Goal: Task Accomplishment & Management: Manage account settings

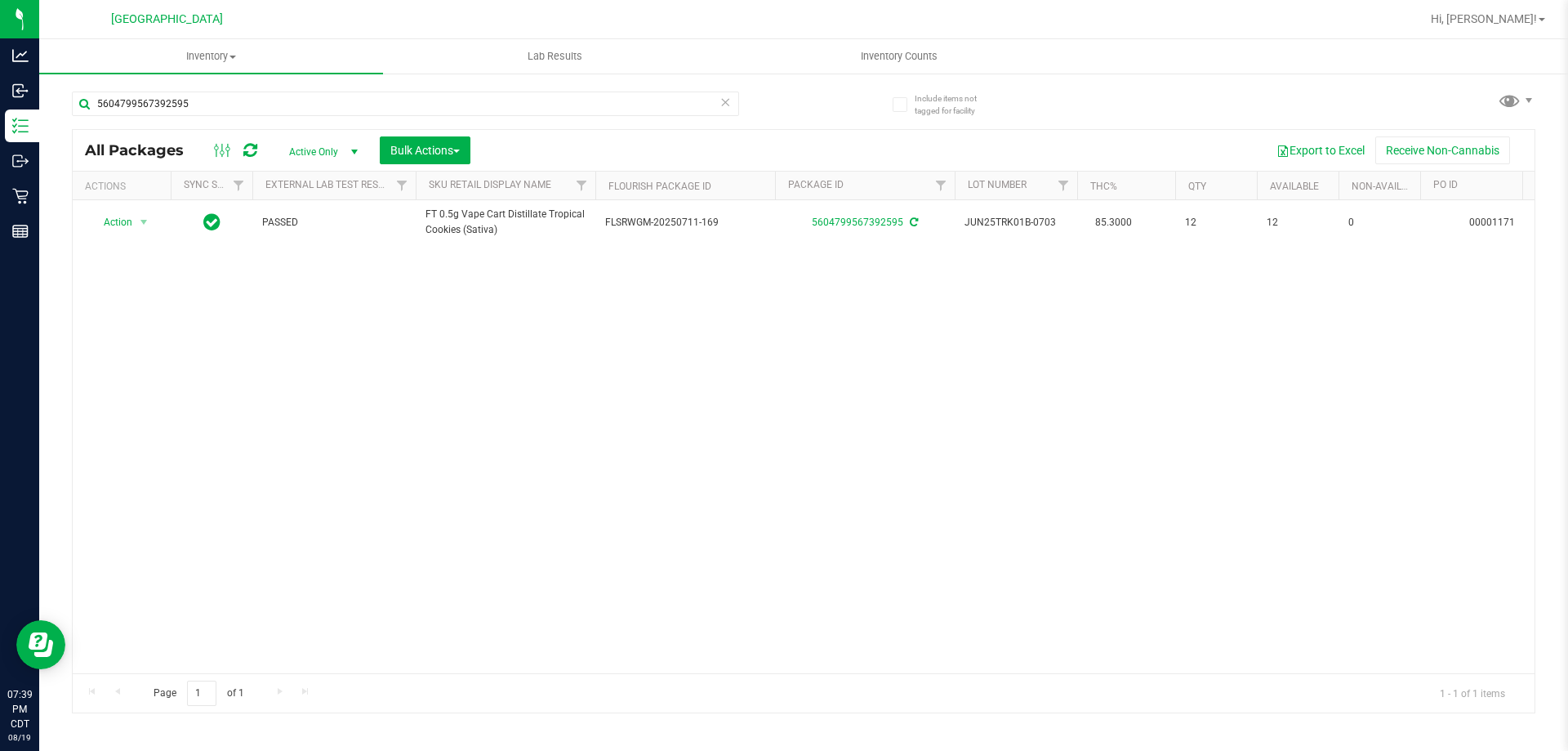
click at [727, 105] on icon at bounding box center [725, 101] width 11 height 20
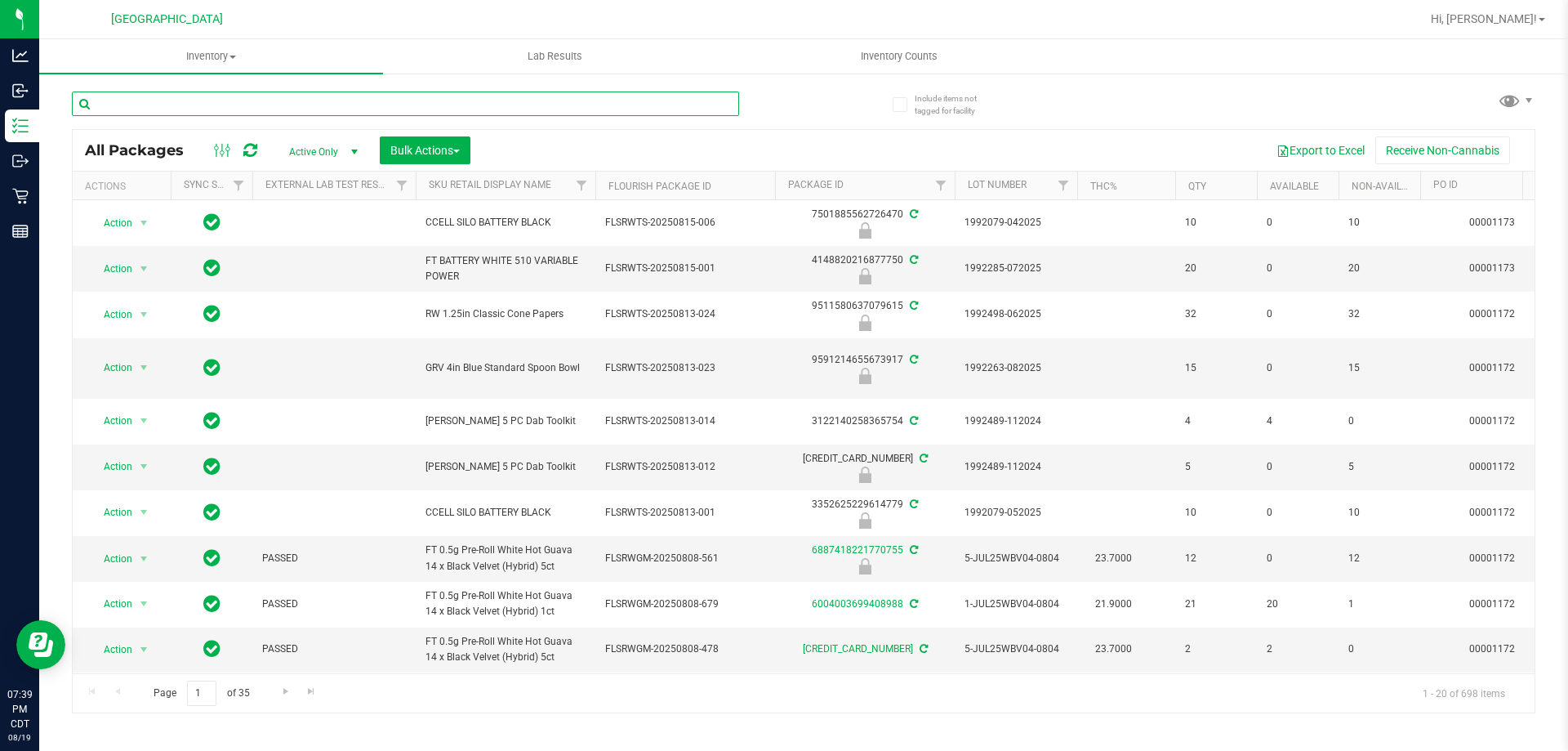
click at [668, 104] on input "text" at bounding box center [405, 104] width 667 height 25
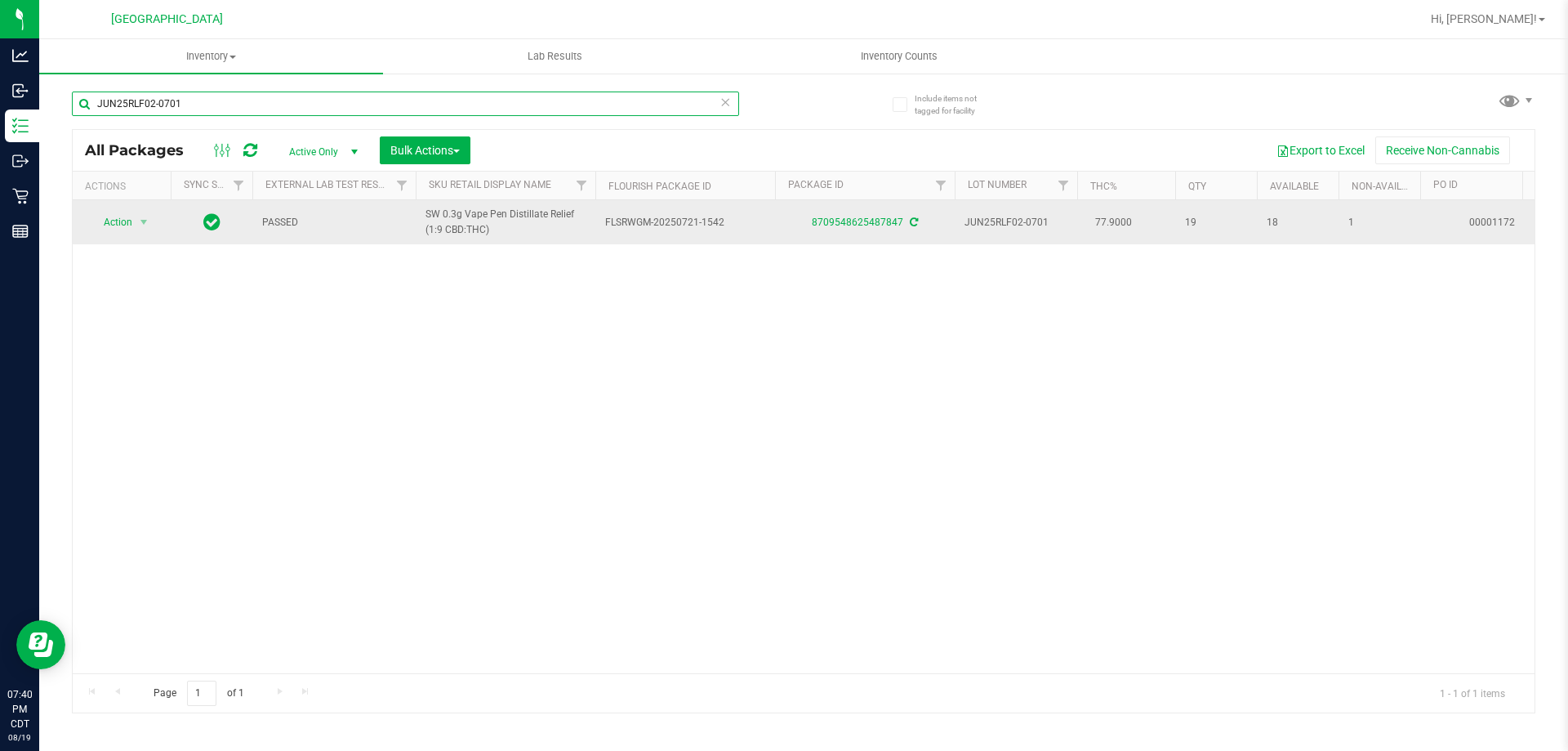
type input "JUN25RLF02-0701"
drag, startPoint x: 530, startPoint y: 237, endPoint x: 427, endPoint y: 210, distance: 106.5
click at [427, 210] on span "SW 0.3g Vape Pen Distillate Relief (1:9 CBD:THC)" at bounding box center [506, 222] width 160 height 31
copy span "SW 0.3g Vape Pen Distillate Relief (1:9 CBD:THC)"
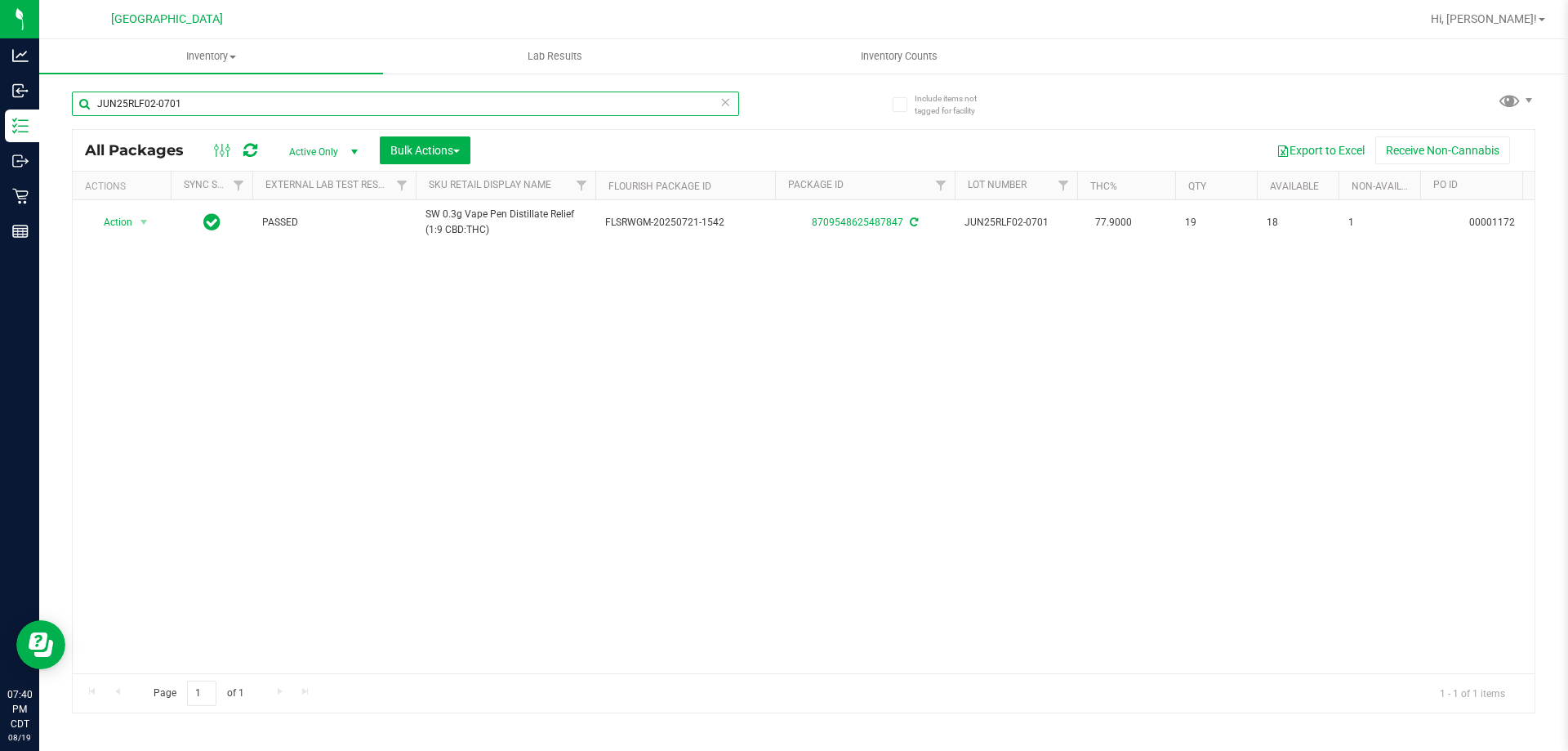
drag, startPoint x: 733, startPoint y: 99, endPoint x: 725, endPoint y: 105, distance: 10.0
click at [726, 105] on div "JUN25RLF02-0701" at bounding box center [405, 104] width 667 height 25
click at [725, 105] on icon at bounding box center [725, 101] width 11 height 20
click at [638, 102] on input "text" at bounding box center [405, 104] width 667 height 25
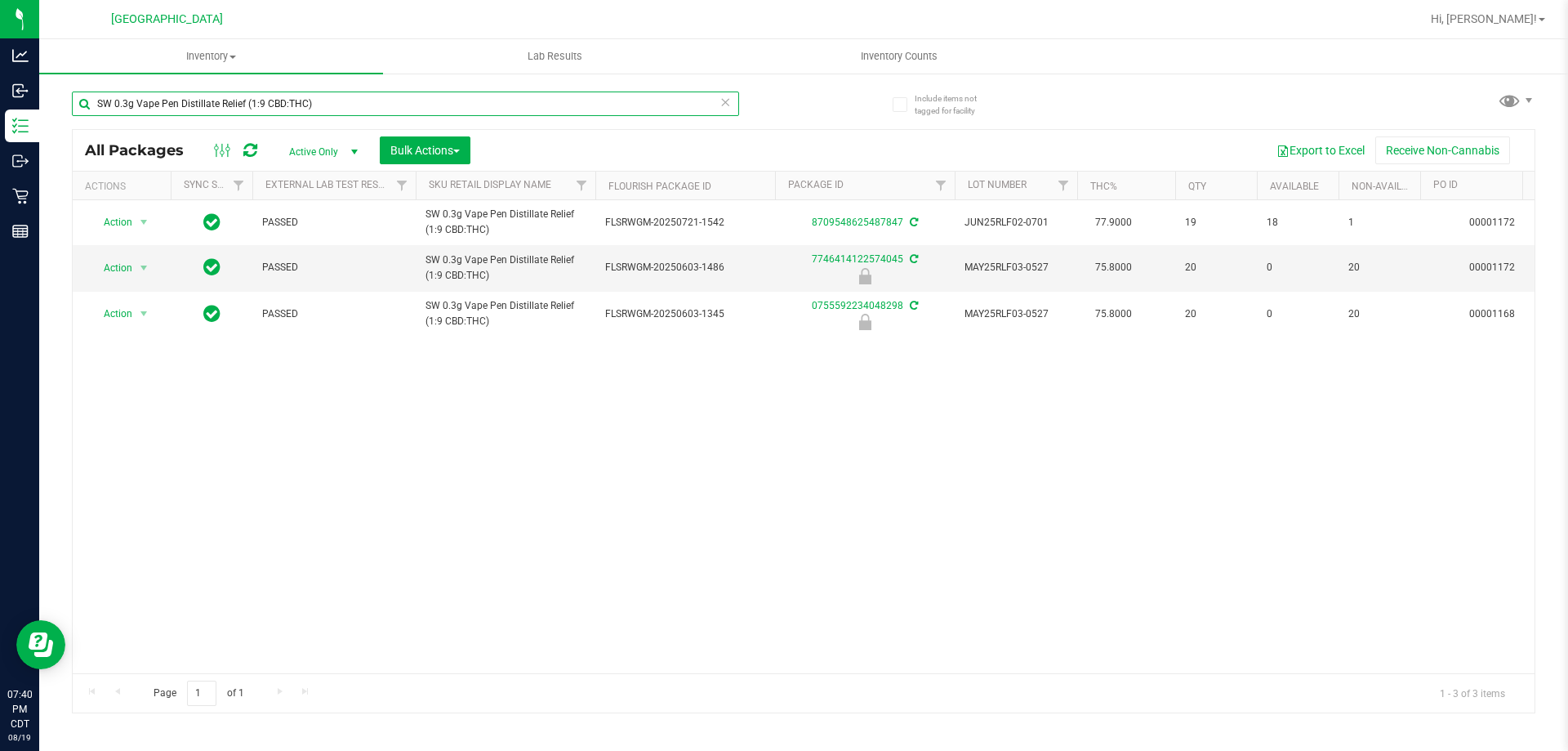
type input "SW 0.3g Vape Pen Distillate Relief (1:9 CBD:THC)"
click at [727, 101] on icon at bounding box center [725, 101] width 11 height 20
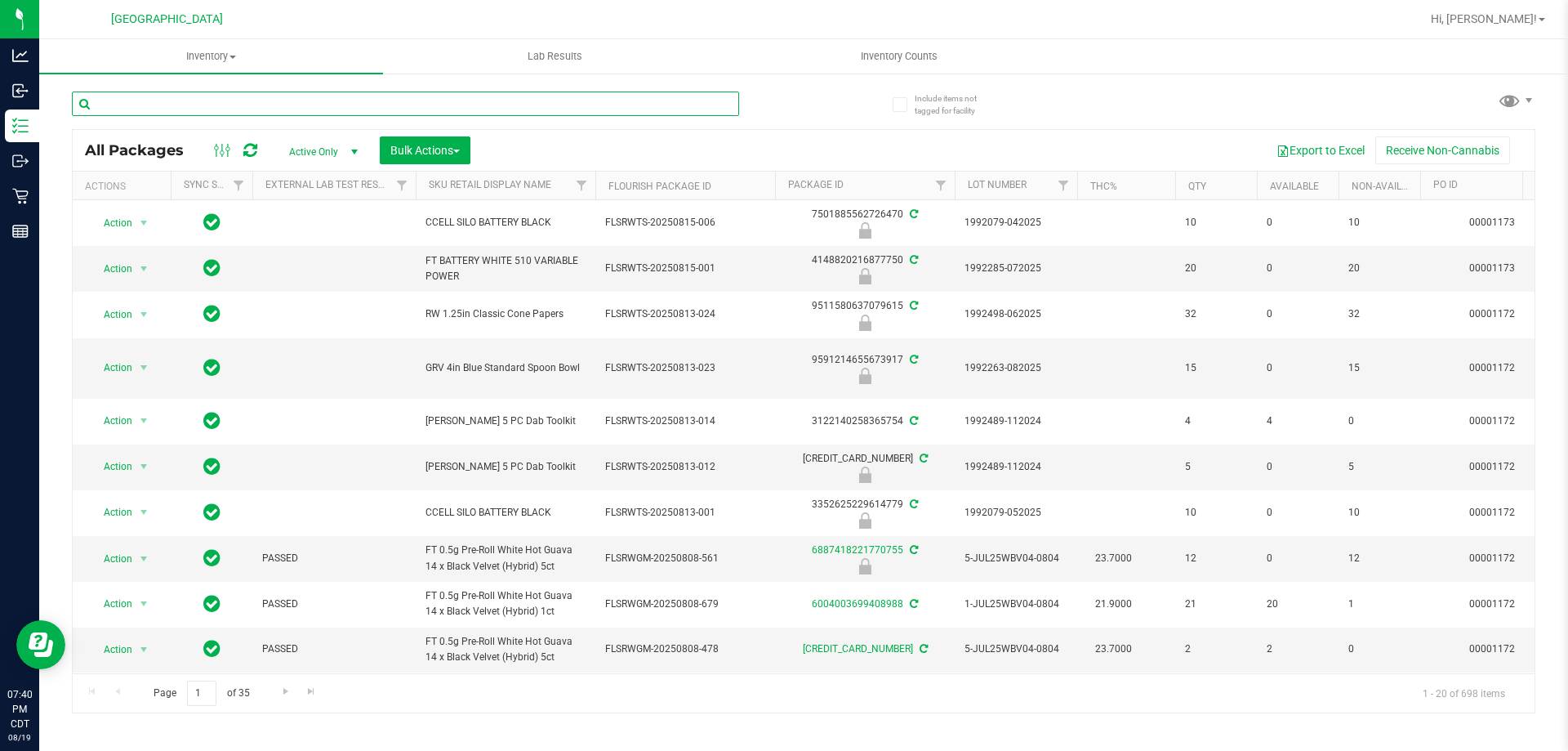
click at [653, 99] on input "text" at bounding box center [405, 104] width 667 height 25
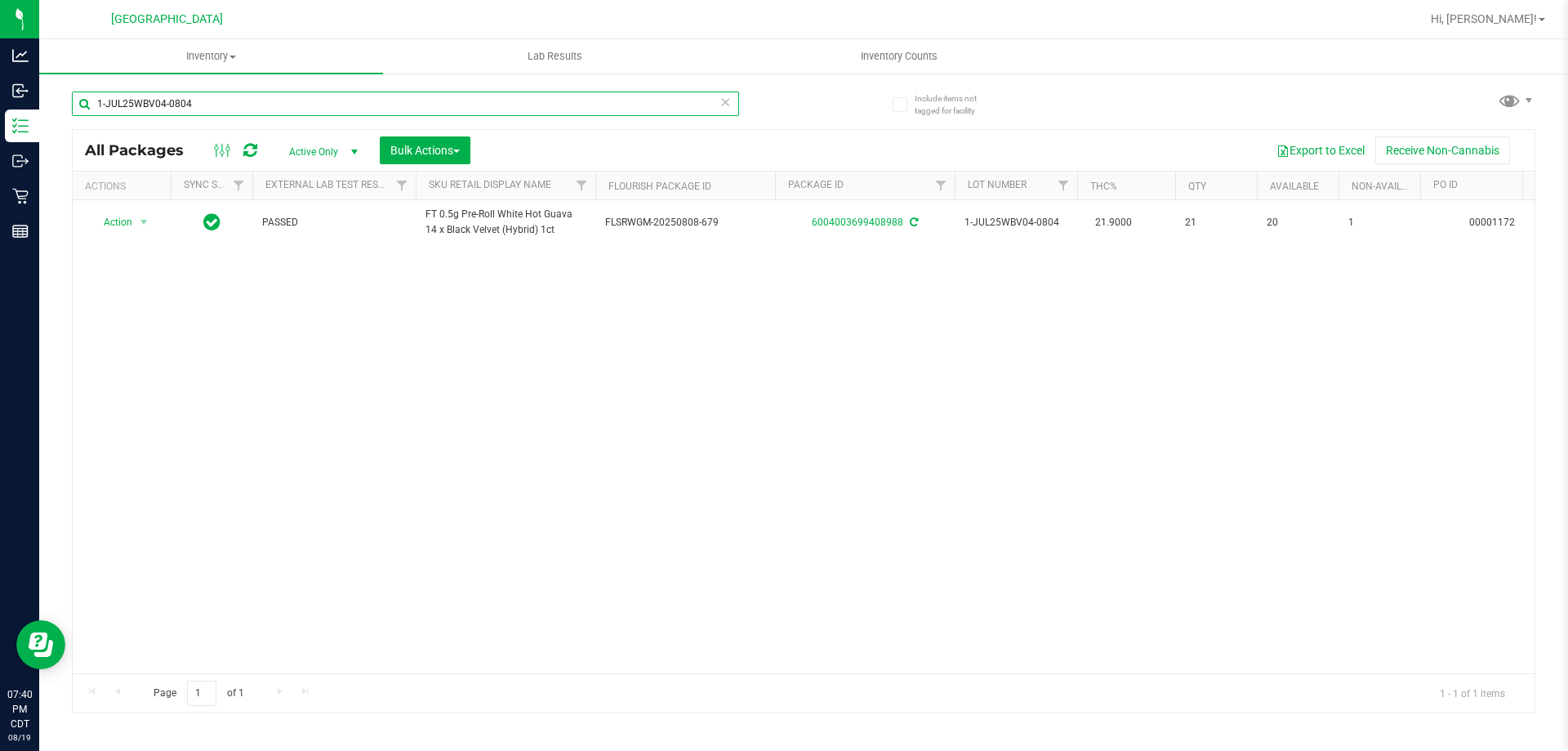
type input "1-JUL25WBV04-0804"
click at [727, 100] on icon at bounding box center [725, 101] width 11 height 20
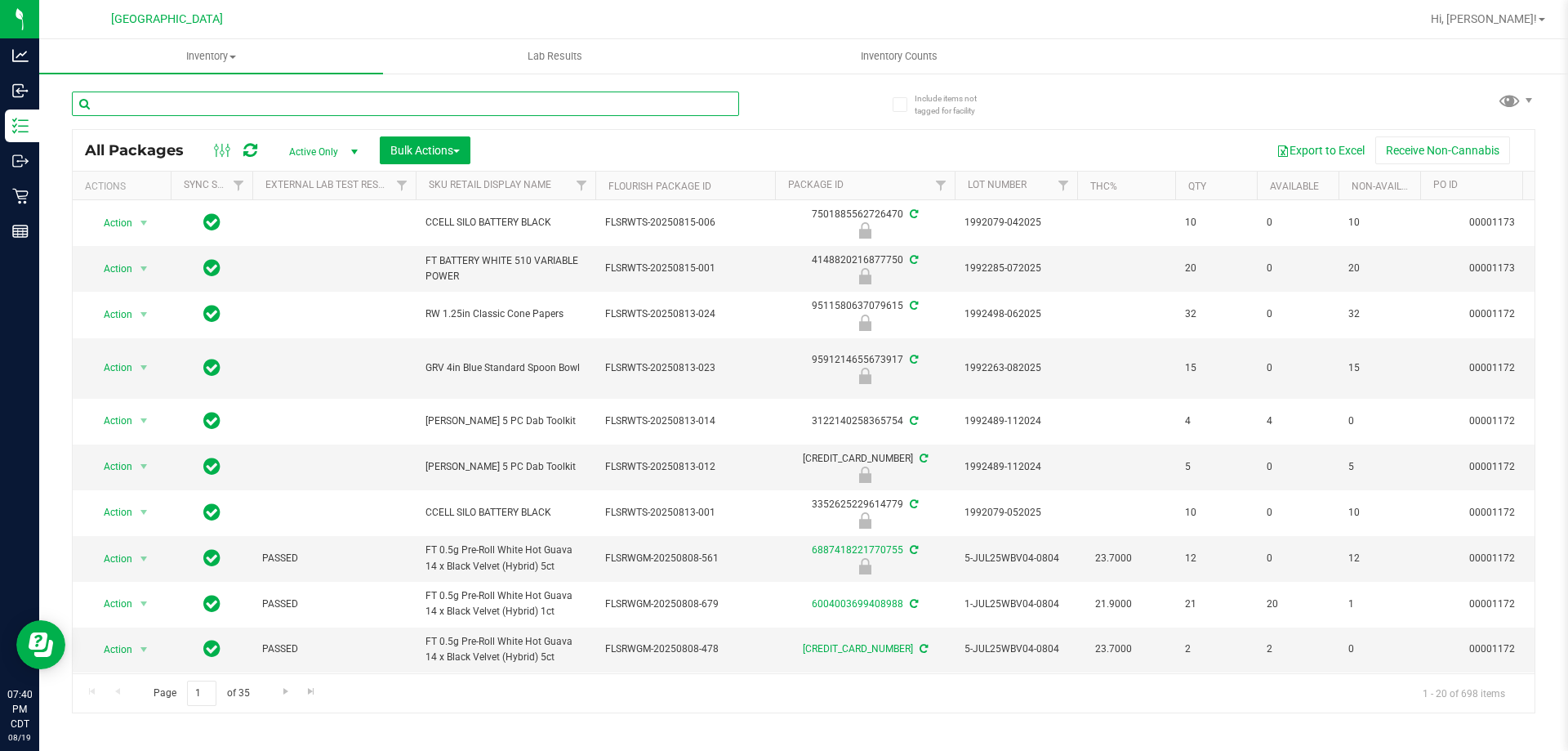
click at [727, 100] on input "text" at bounding box center [405, 104] width 667 height 25
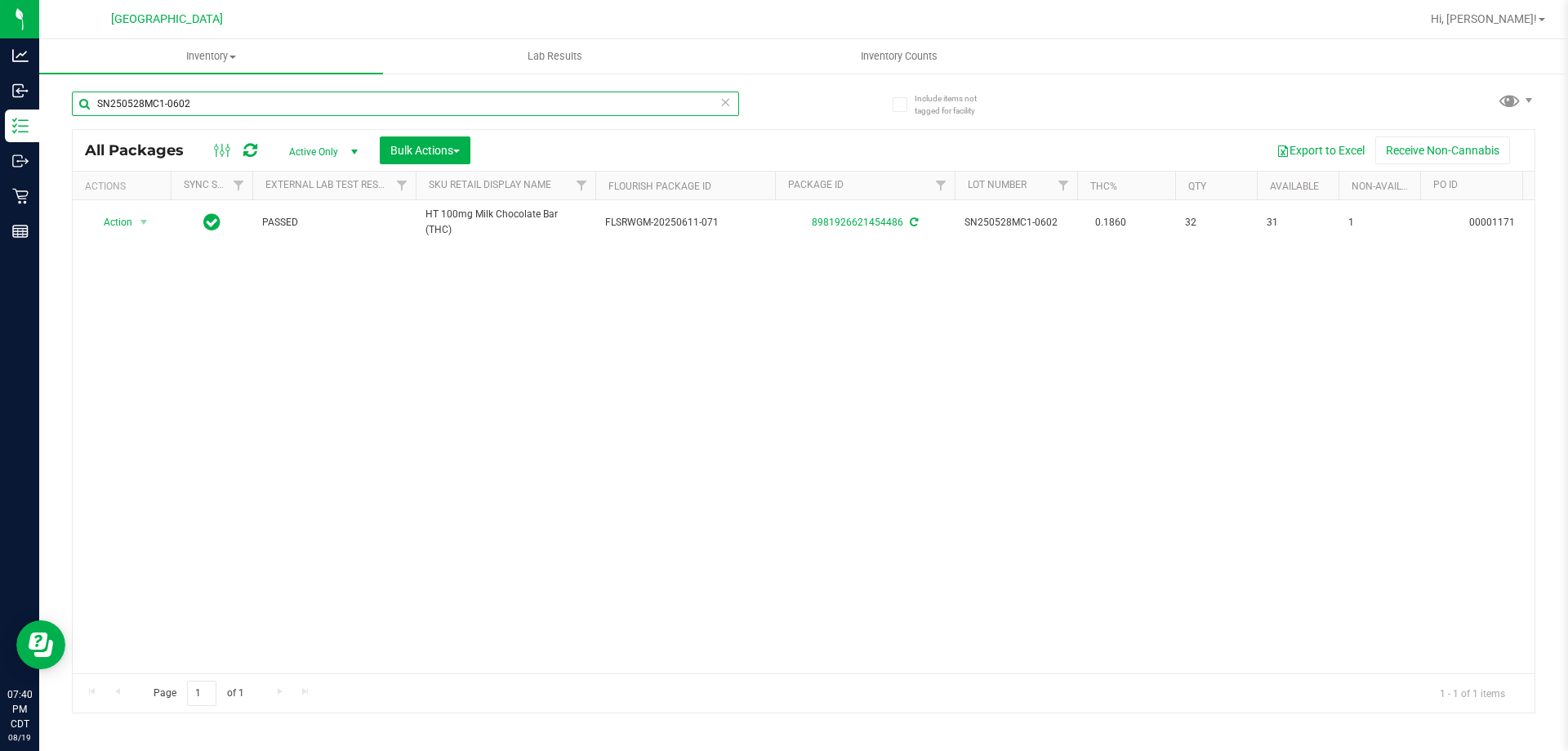
type input "SN250528MC1-0602"
click at [722, 106] on icon at bounding box center [725, 101] width 11 height 20
click at [711, 104] on input "text" at bounding box center [405, 104] width 667 height 25
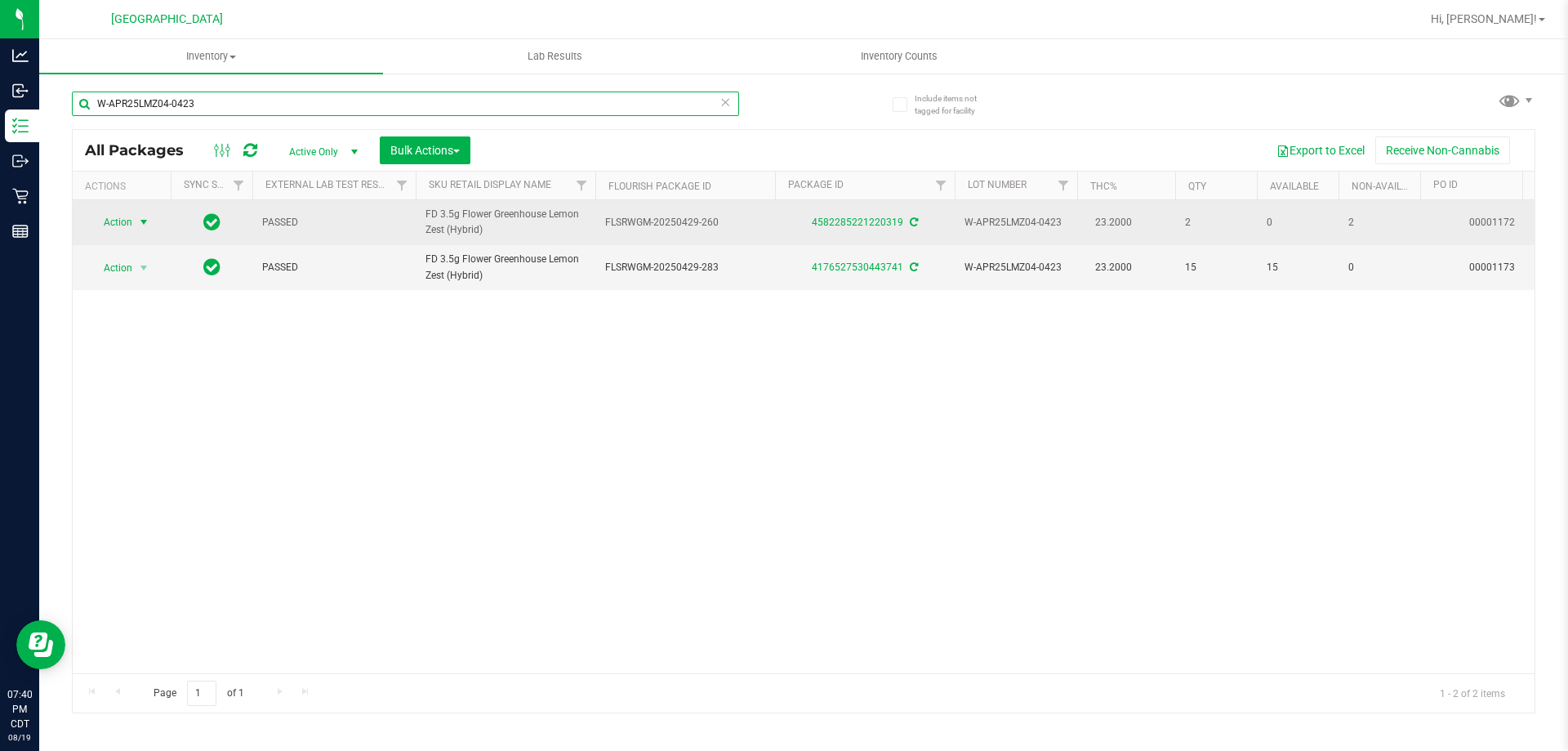
type input "W-APR25LMZ04-0423"
click at [116, 217] on span "Action" at bounding box center [111, 222] width 44 height 23
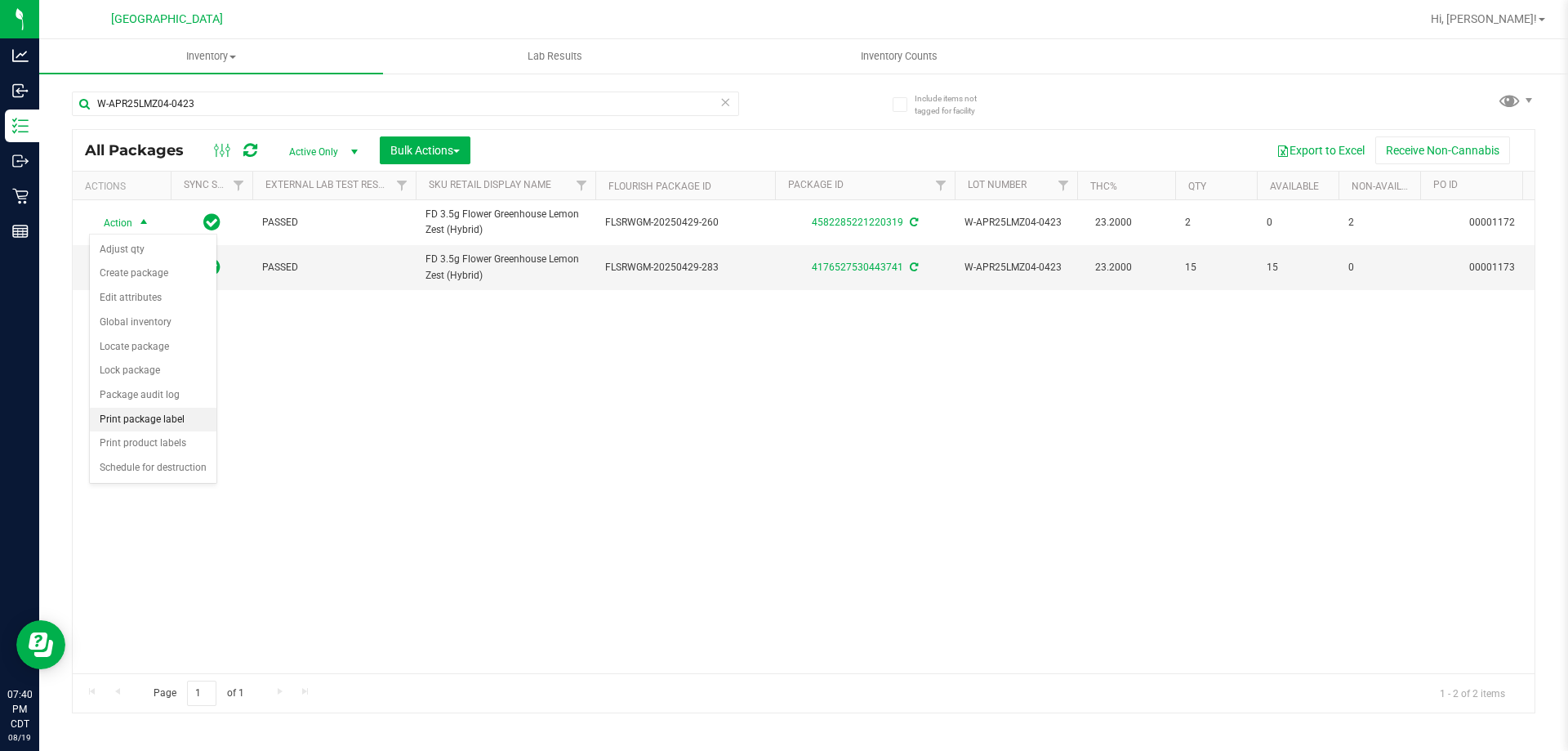
click at [188, 416] on li "Print package label" at bounding box center [153, 420] width 127 height 25
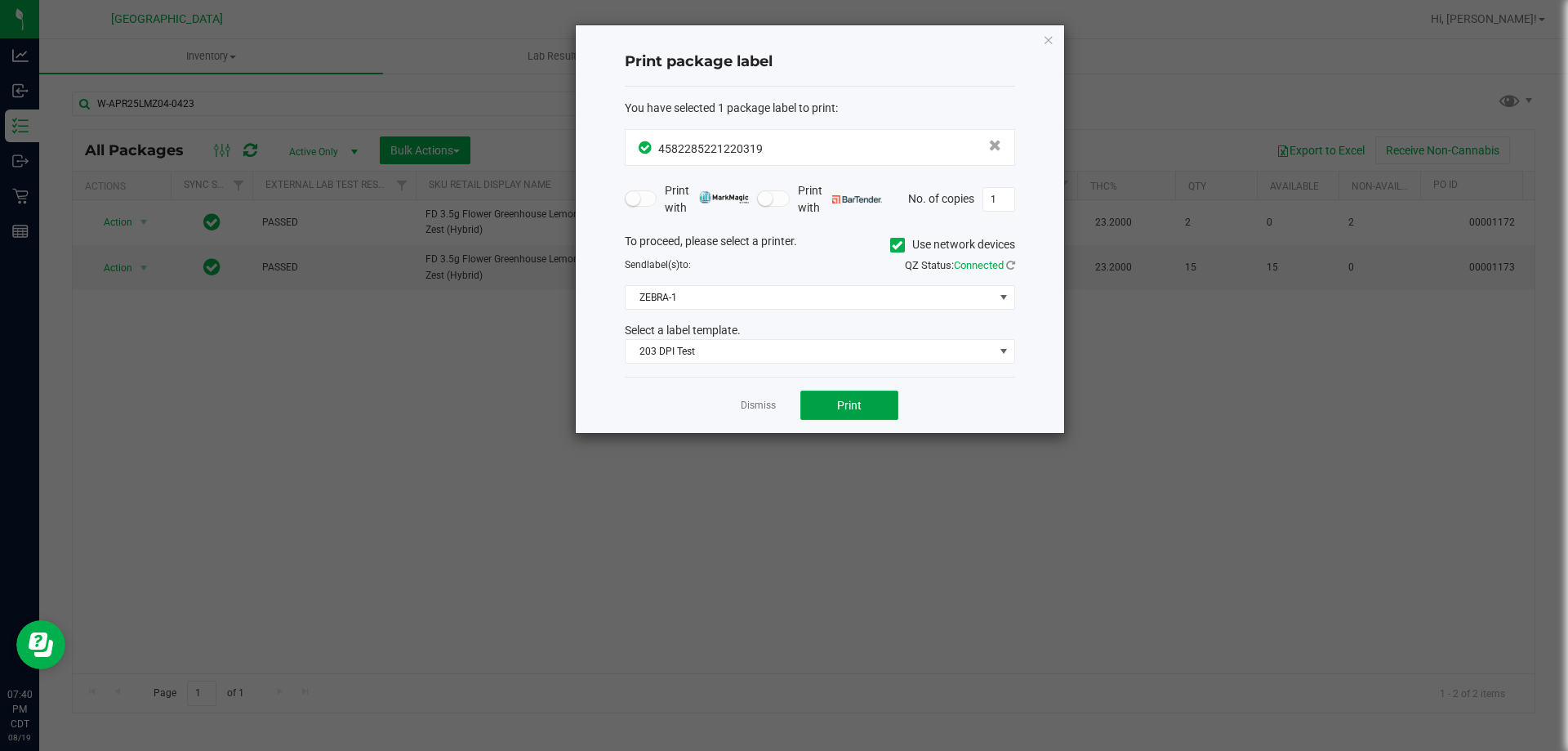
click at [806, 393] on button "Print" at bounding box center [849, 406] width 98 height 29
click at [808, 394] on button "Print" at bounding box center [849, 406] width 98 height 29
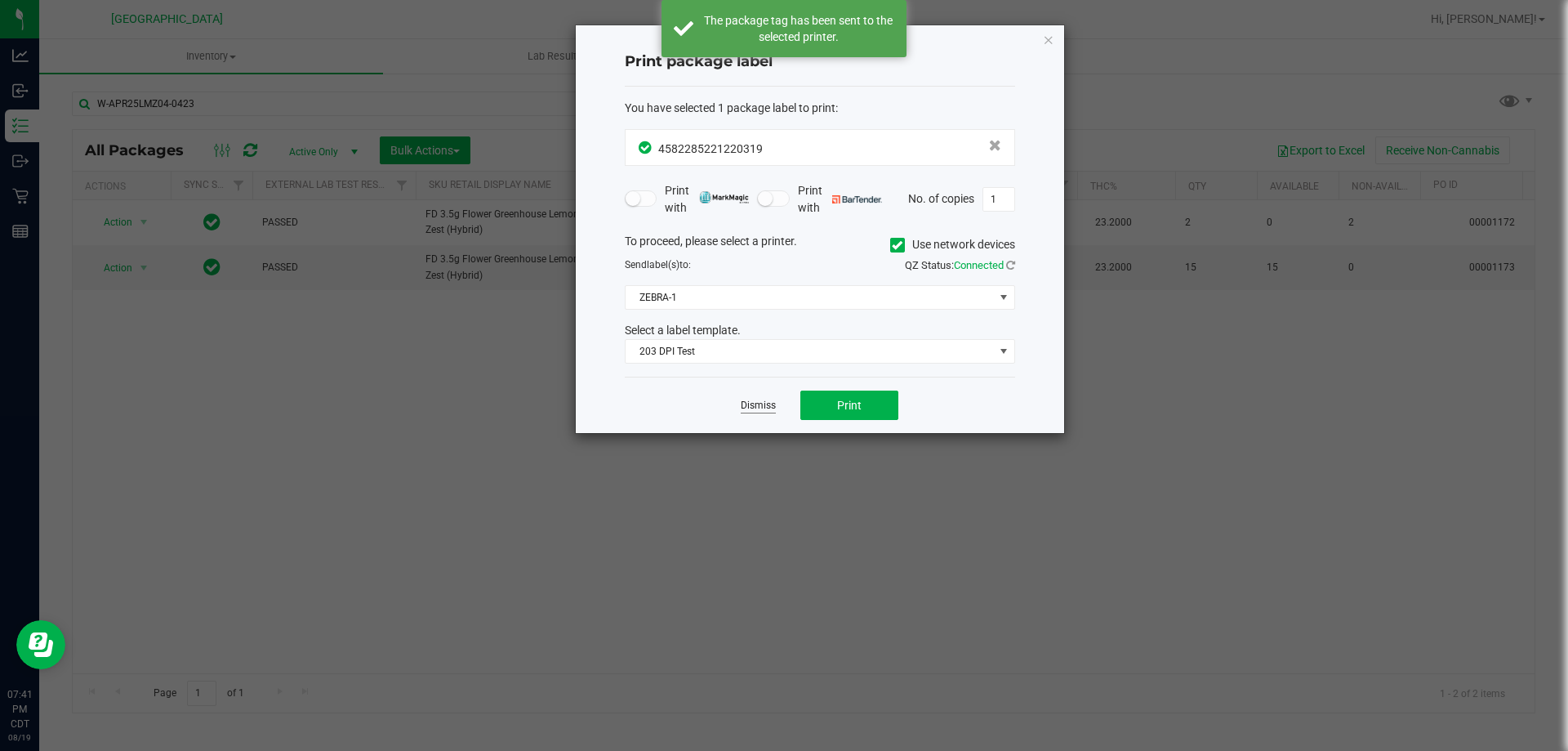
click at [760, 406] on link "Dismiss" at bounding box center [757, 406] width 35 height 14
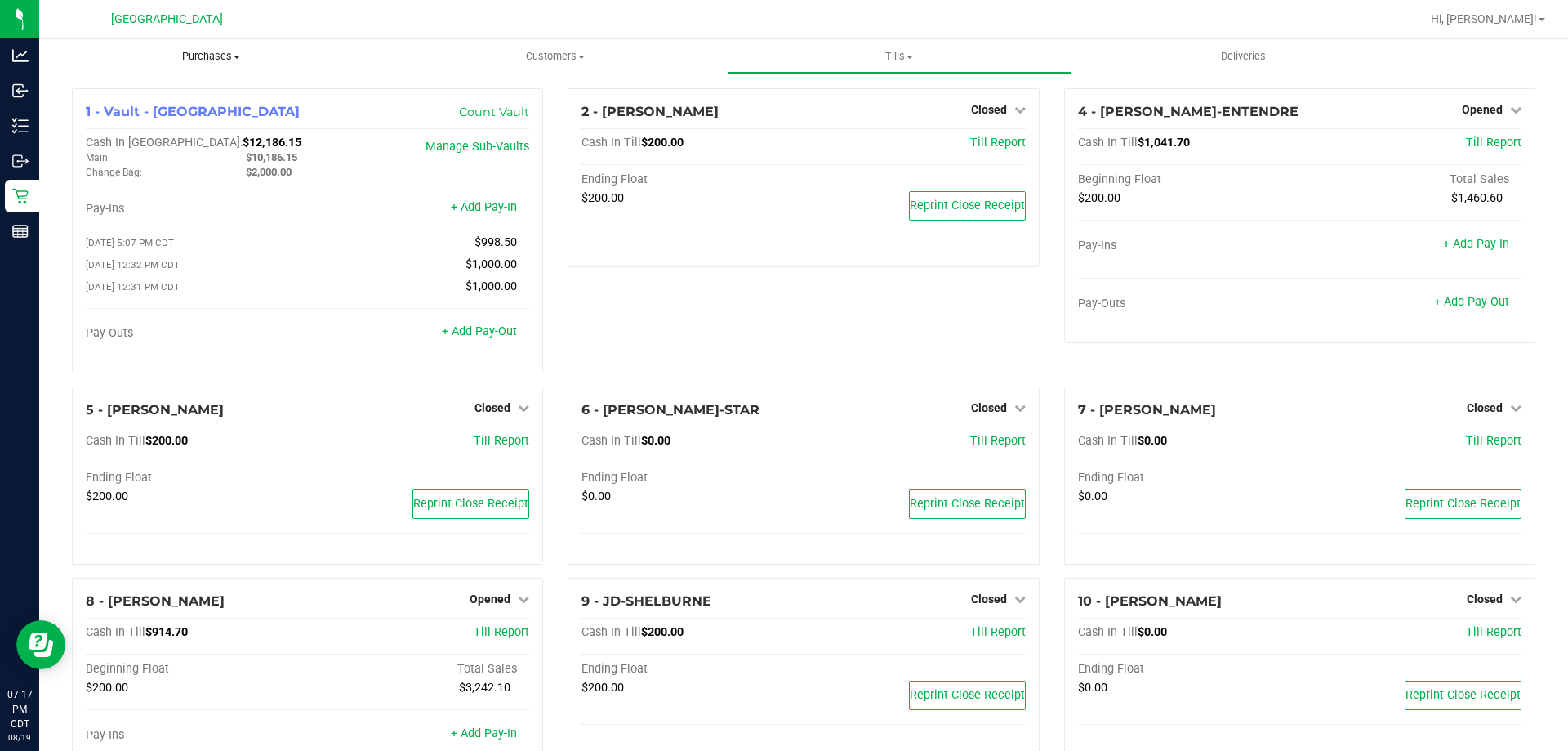
click at [195, 59] on span "Purchases" at bounding box center [211, 56] width 344 height 15
click at [79, 120] on span "Fulfillment" at bounding box center [90, 118] width 101 height 14
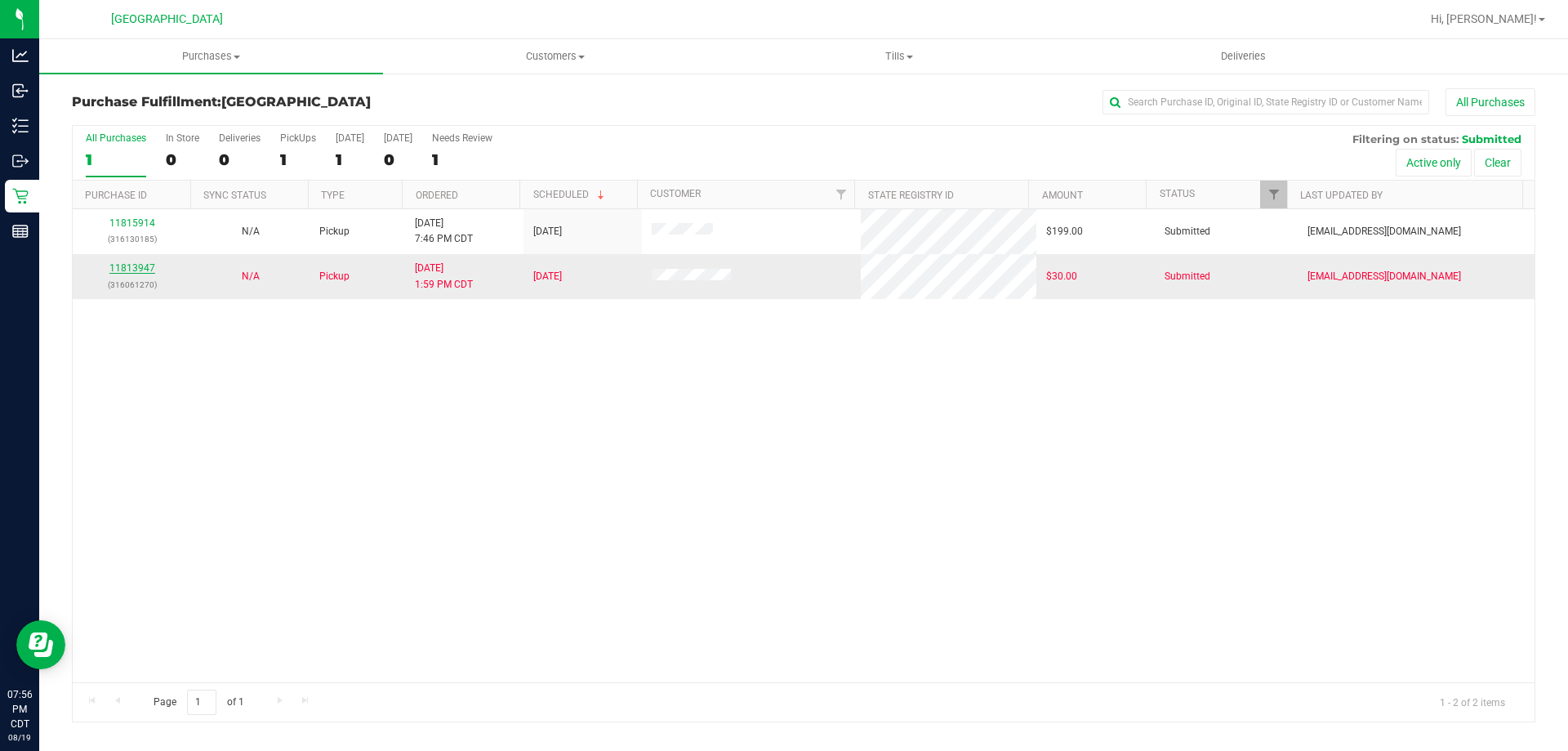
click at [137, 273] on link "11813947" at bounding box center [132, 267] width 45 height 11
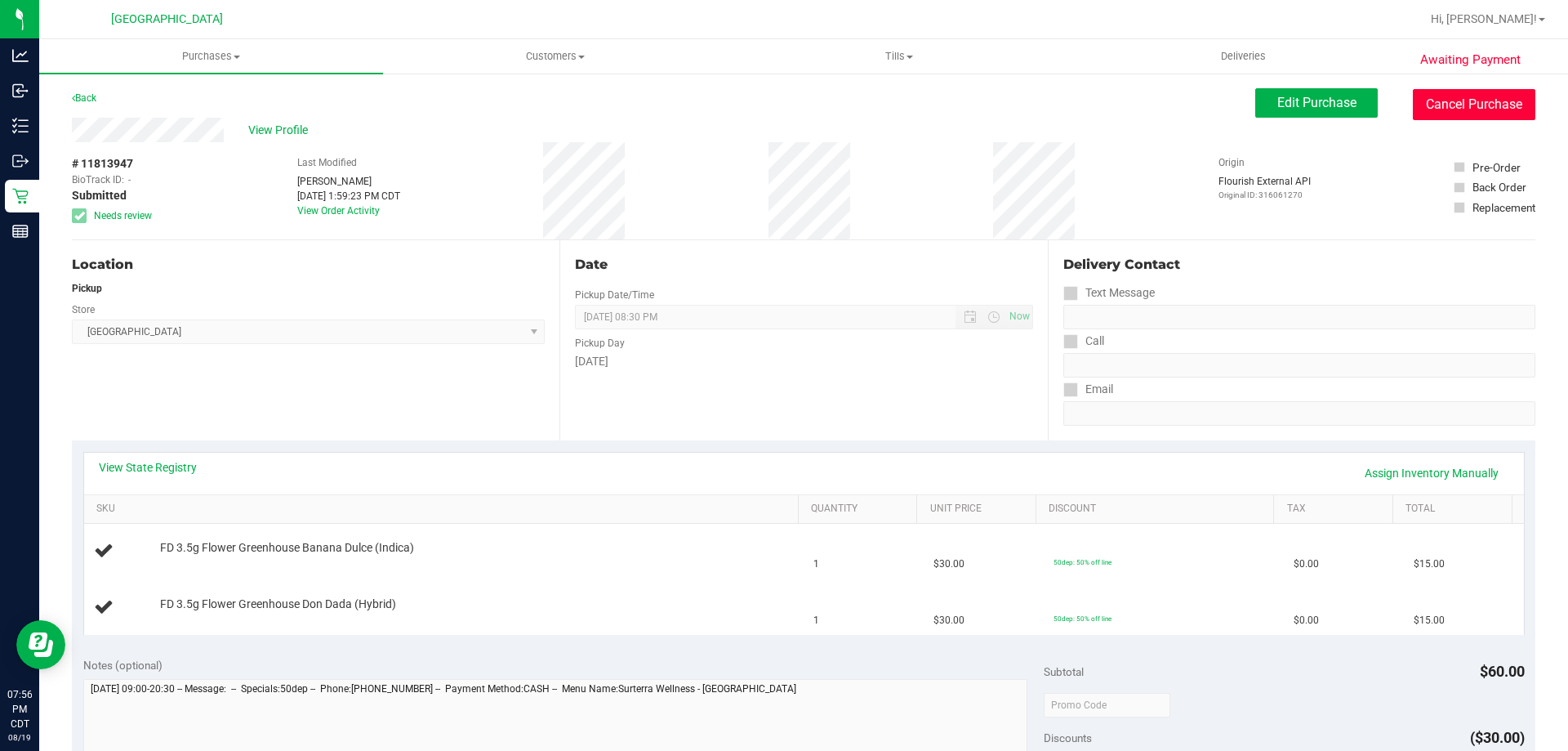
click at [1447, 105] on button "Cancel Purchase" at bounding box center [1474, 105] width 123 height 31
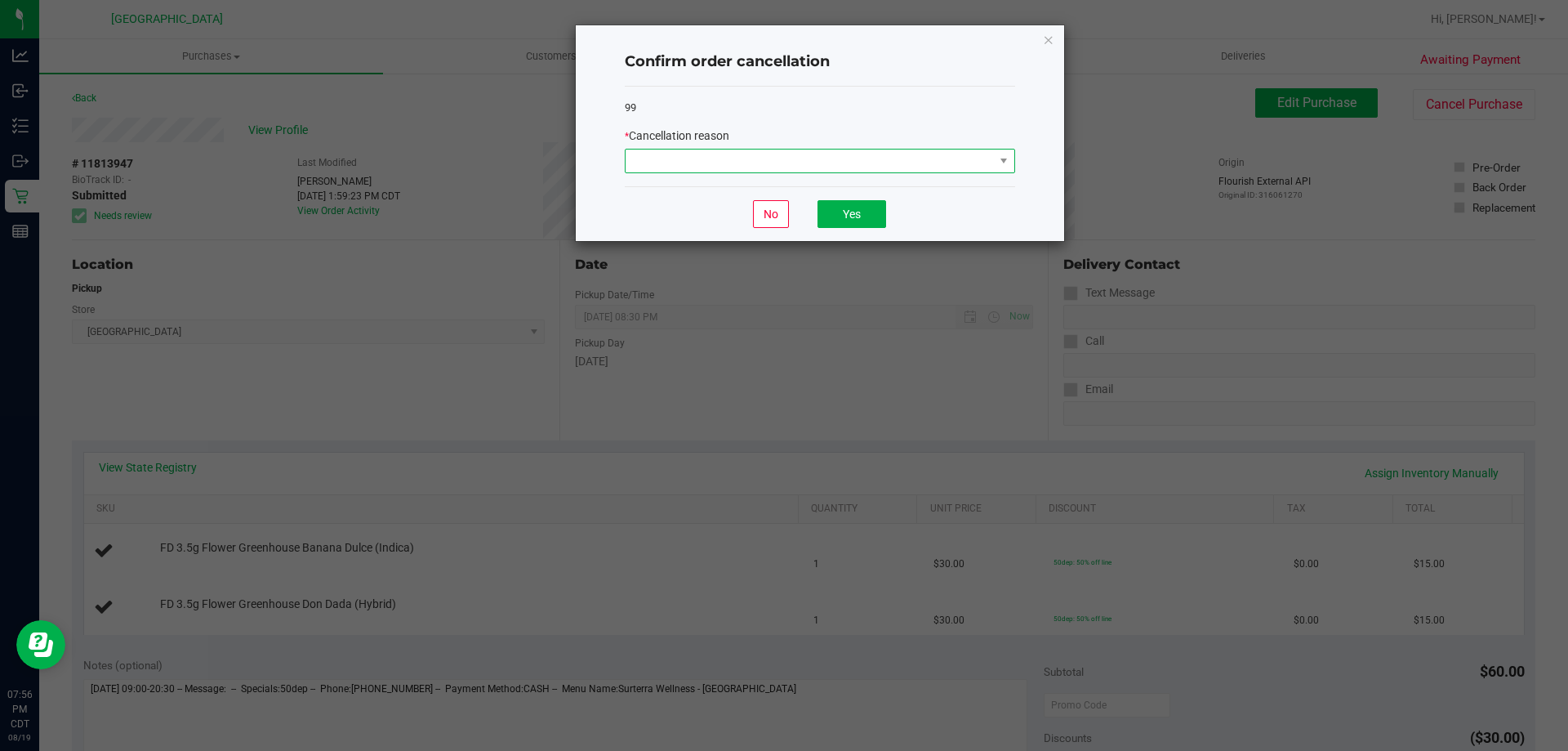
click at [795, 173] on span at bounding box center [820, 160] width 391 height 25
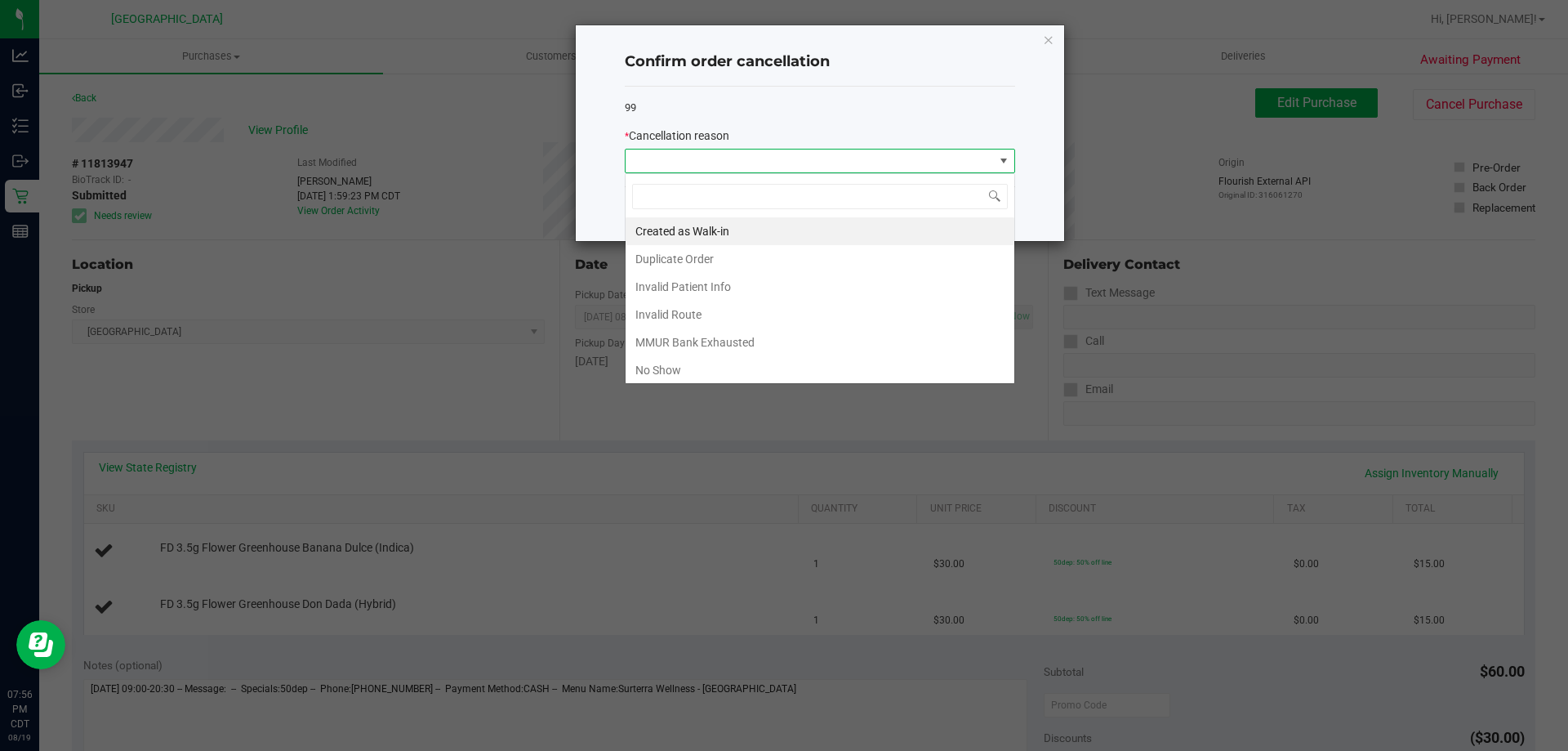
scroll to position [25, 391]
click at [693, 345] on li "MMUR Bank Exhausted" at bounding box center [820, 342] width 389 height 27
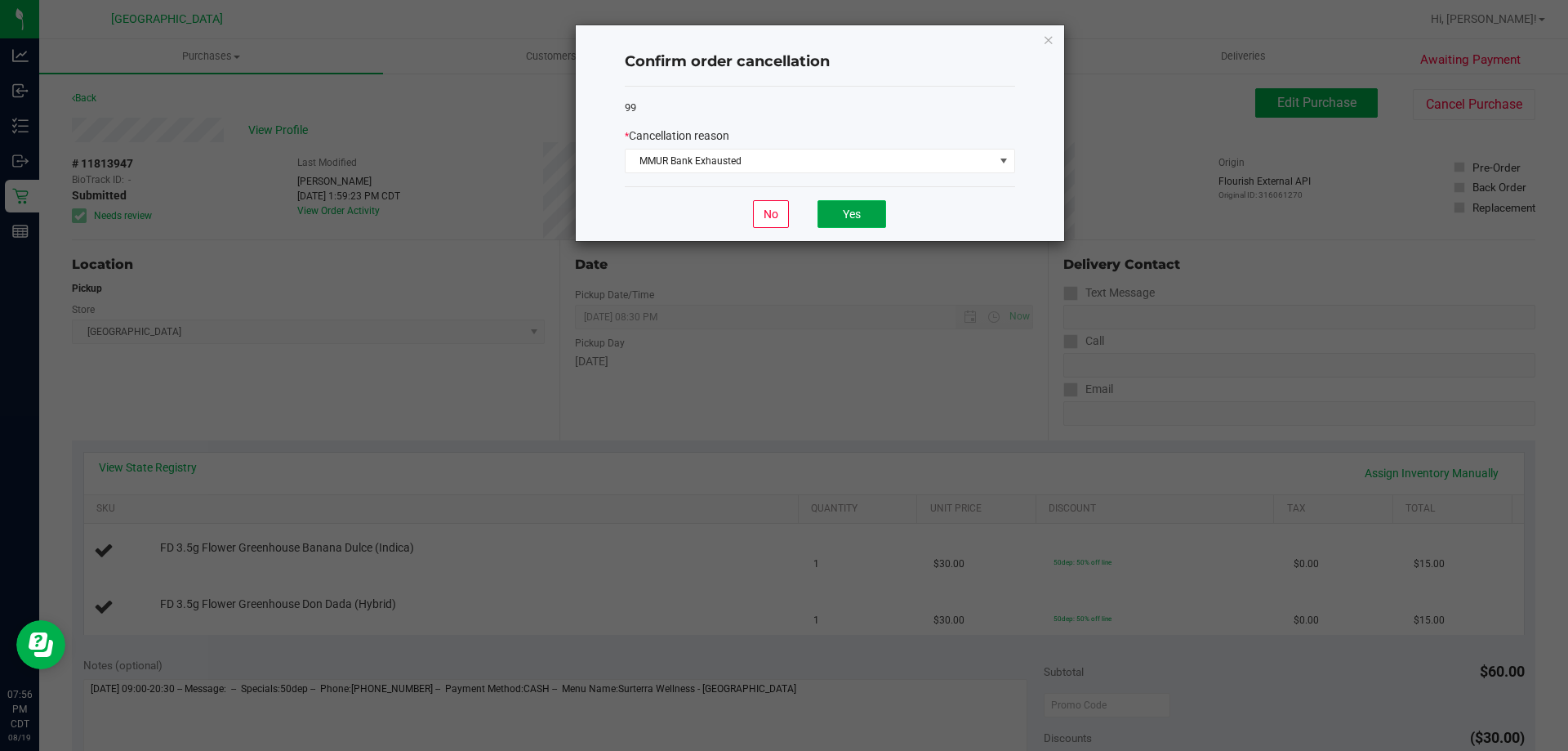
click at [826, 215] on button "Yes" at bounding box center [852, 213] width 69 height 27
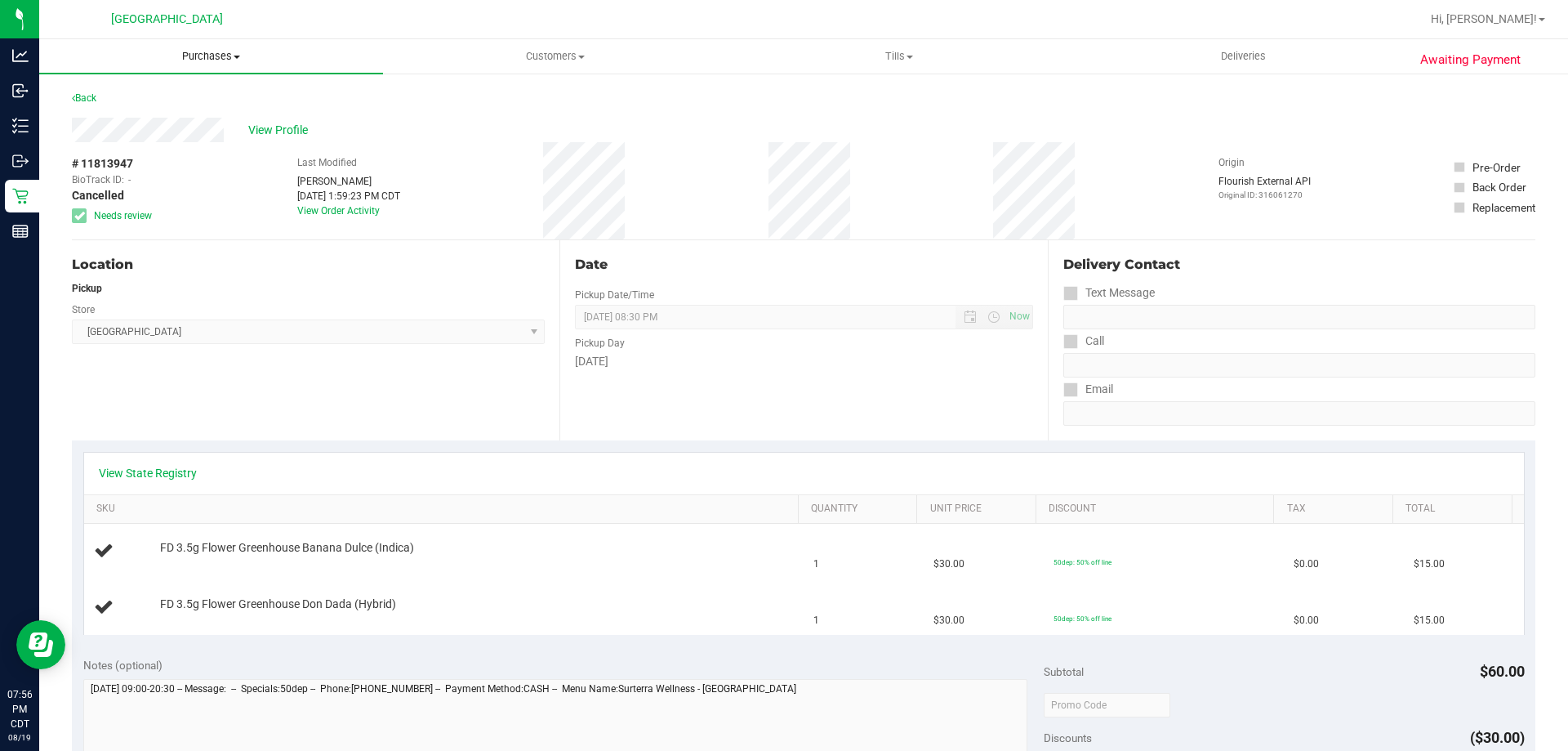
click at [210, 61] on span "Purchases" at bounding box center [211, 56] width 344 height 15
click at [183, 117] on li "Fulfillment" at bounding box center [211, 118] width 344 height 20
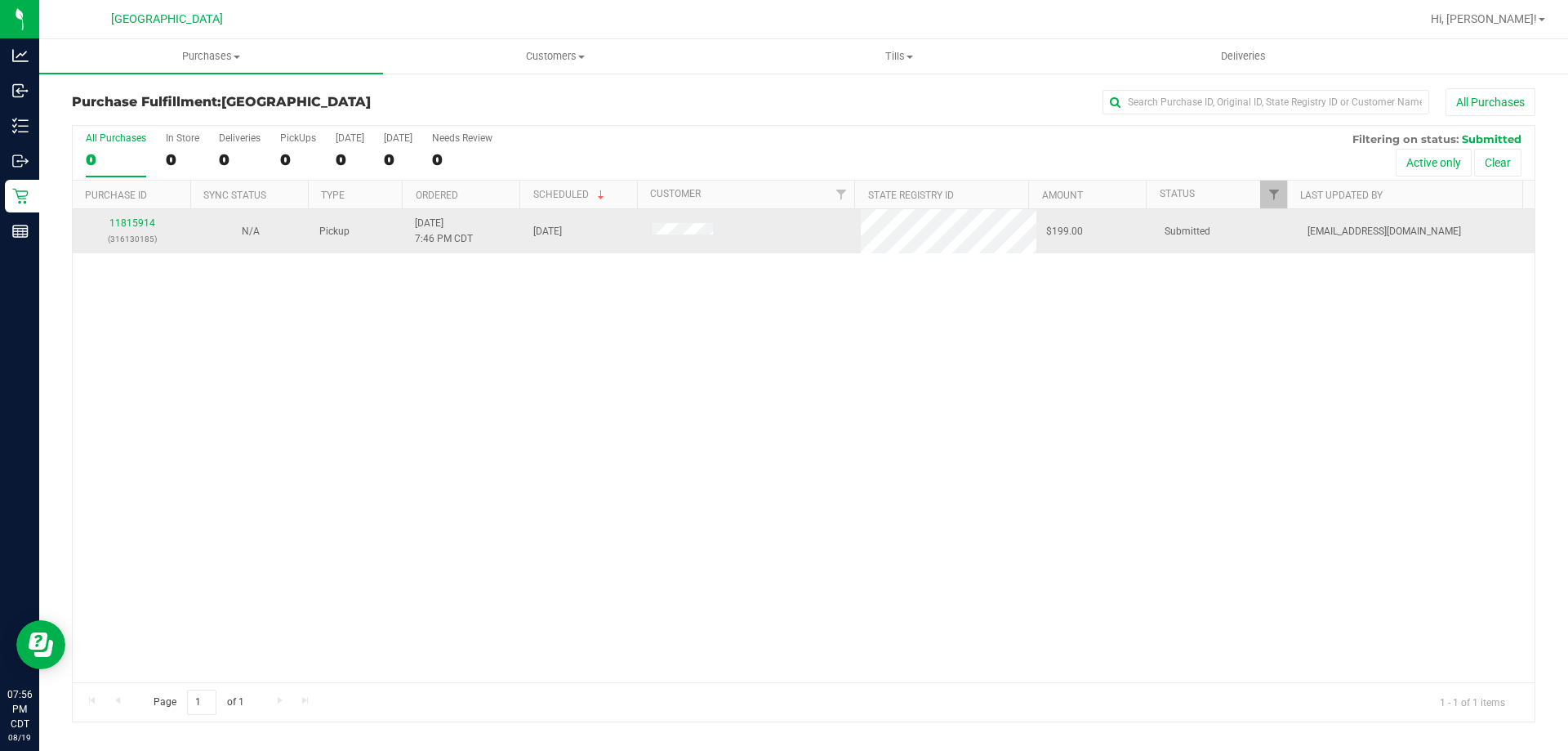
click at [131, 229] on div "11815914 (316130185)" at bounding box center [131, 231] width 99 height 31
click at [141, 219] on link "11815914" at bounding box center [132, 222] width 45 height 11
